Goal: Transaction & Acquisition: Purchase product/service

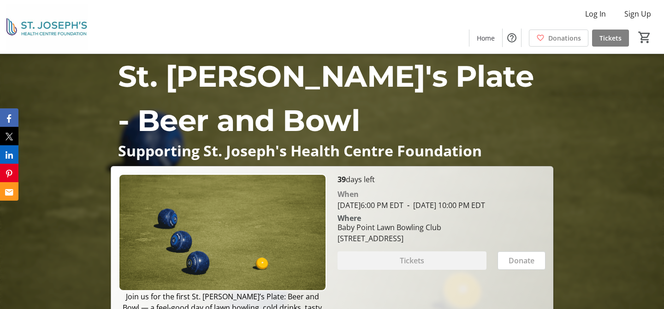
scroll to position [58, 0]
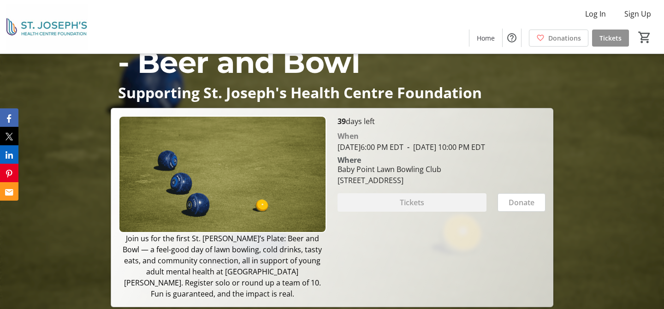
click at [608, 41] on span "Tickets" at bounding box center [610, 38] width 22 height 10
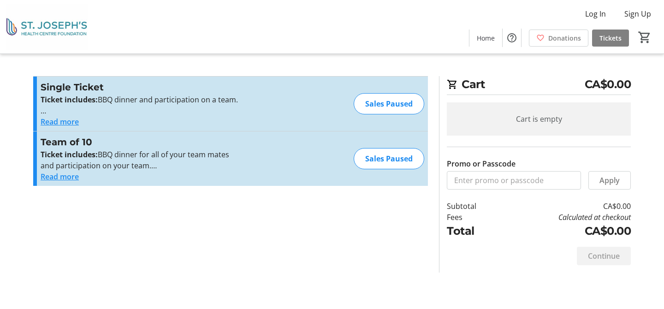
click at [317, 195] on div "Promo or Passcode Apply Single Ticket Ticket includes: BBQ dinner and participa…" at bounding box center [230, 136] width 395 height 121
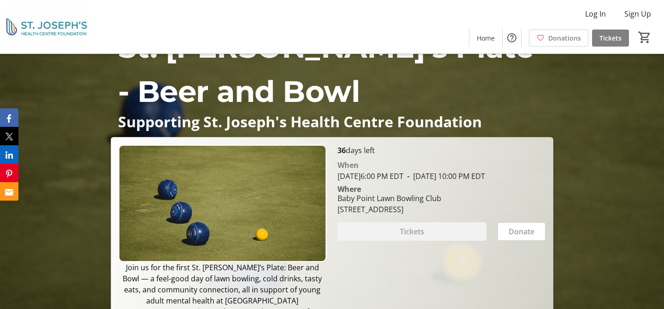
scroll to position [58, 0]
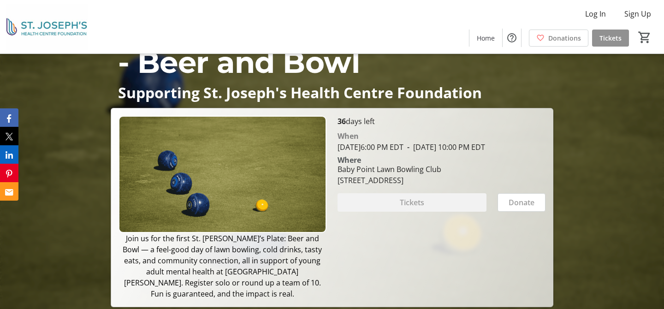
click at [604, 39] on span "Tickets" at bounding box center [610, 38] width 22 height 10
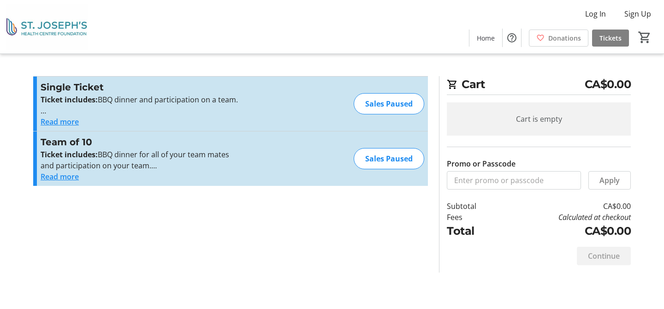
click at [65, 119] on button "Read more" at bounding box center [60, 121] width 38 height 11
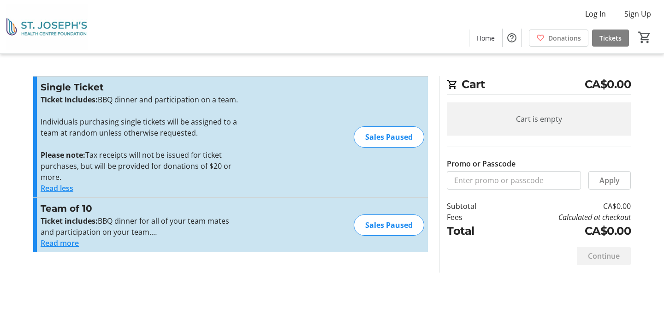
click at [63, 246] on button "Read more" at bounding box center [60, 242] width 38 height 11
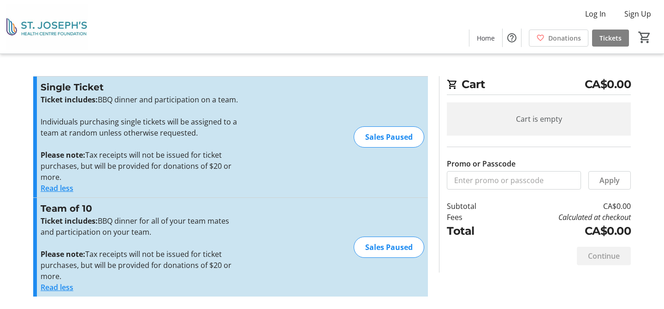
click at [259, 174] on div "Single Ticket Ticket includes: BBQ dinner and participation on a team. Individu…" at bounding box center [230, 137] width 395 height 121
